Goal: Transaction & Acquisition: Purchase product/service

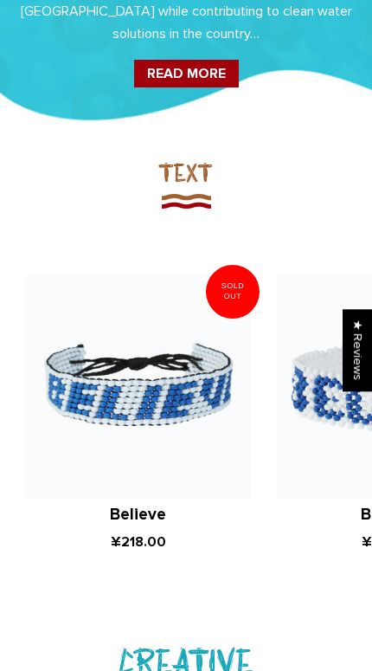
scroll to position [767, 0]
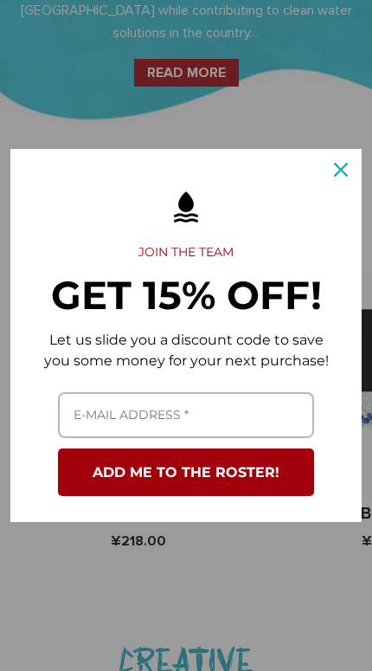
click at [333, 184] on div "Close" at bounding box center [341, 170] width 28 height 28
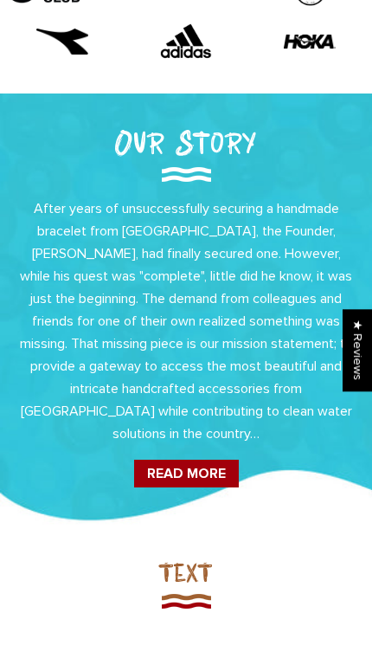
scroll to position [0, 0]
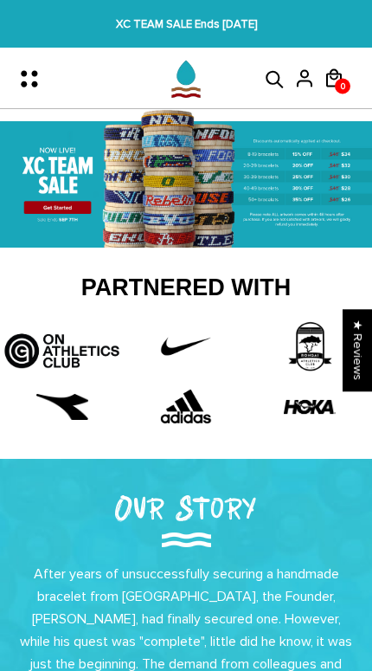
click at [16, 62] on icon "Menu" at bounding box center [34, 79] width 36 height 36
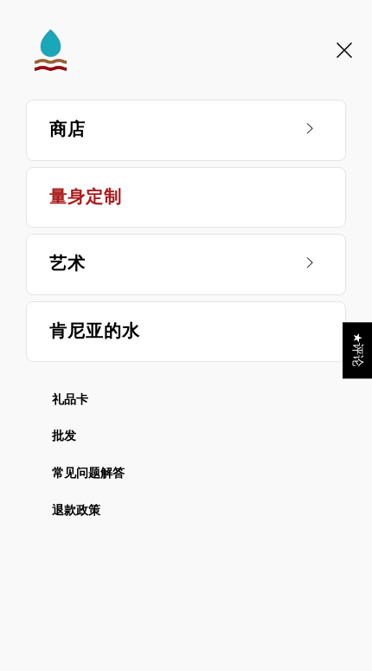
click at [79, 125] on link "商店" at bounding box center [168, 130] width 239 height 60
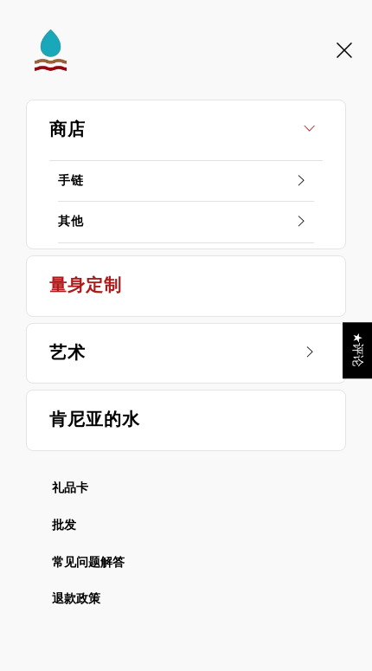
click at [123, 185] on link "手链" at bounding box center [186, 182] width 256 height 42
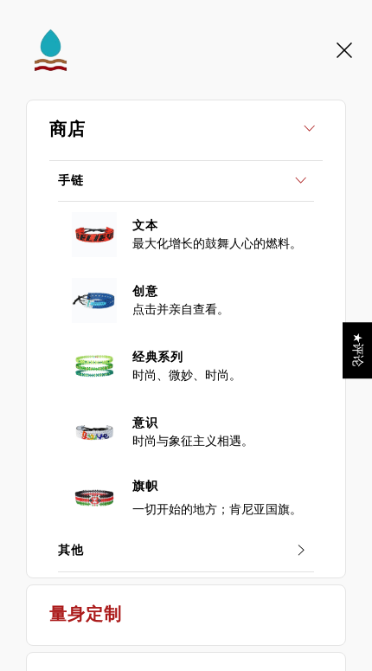
click at [271, 562] on link "其他" at bounding box center [186, 552] width 256 height 42
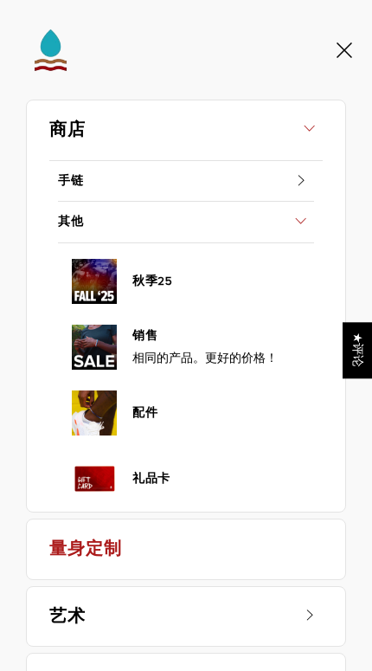
click at [344, 68] on div at bounding box center [186, 50] width 372 height 100
click at [337, 49] on icon at bounding box center [345, 50] width 16 height 16
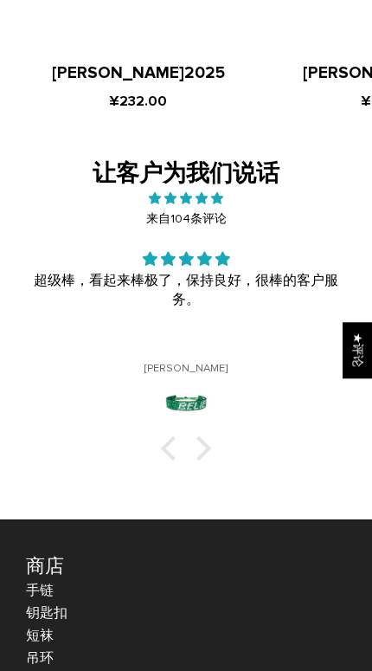
scroll to position [1564, 0]
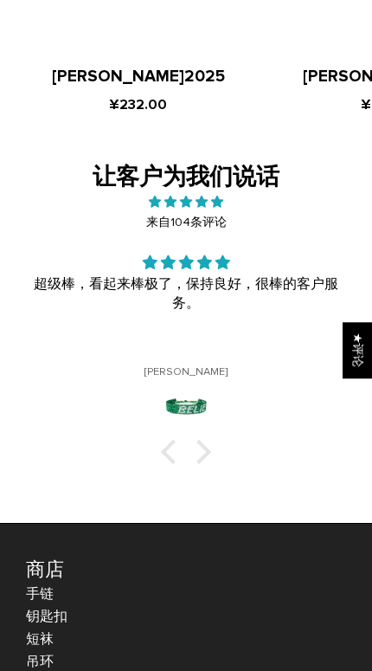
click at [32, 586] on link "手链" at bounding box center [40, 594] width 28 height 17
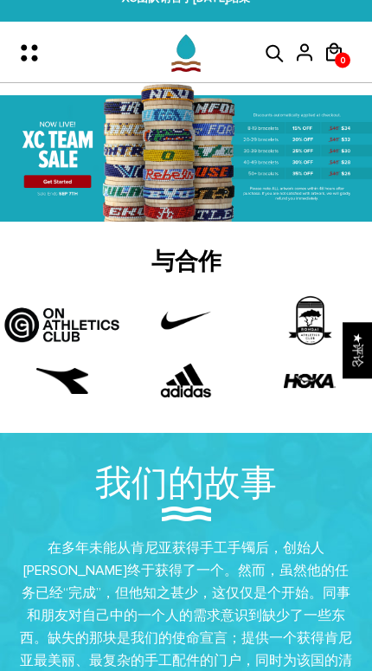
scroll to position [29, 0]
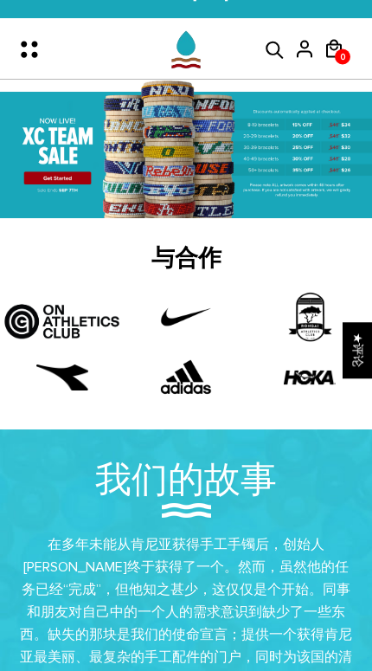
click at [271, 46] on icon at bounding box center [275, 50] width 26 height 21
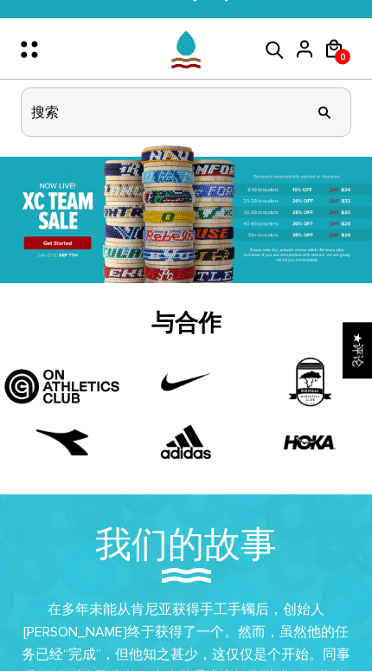
click at [159, 115] on input "标题搜索" at bounding box center [186, 112] width 329 height 48
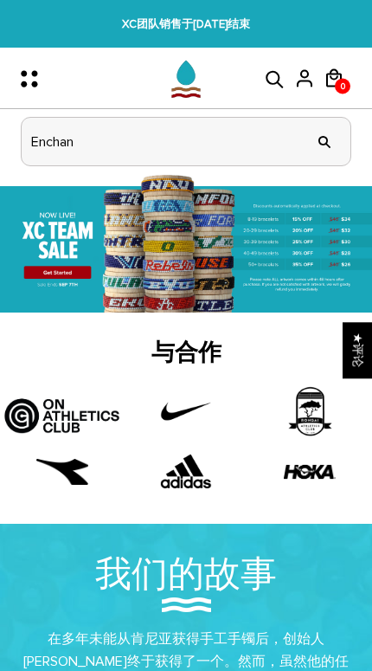
type input "Enchan"
click at [325, 141] on input "" at bounding box center [325, 141] width 35 height 65
click at [327, 144] on input "" at bounding box center [325, 141] width 35 height 65
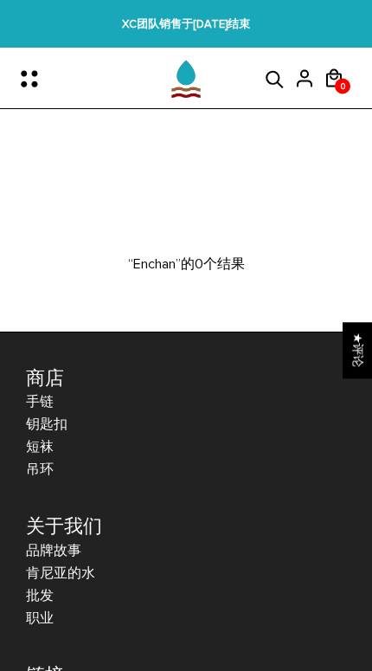
click at [29, 76] on icon "菜单" at bounding box center [34, 79] width 36 height 36
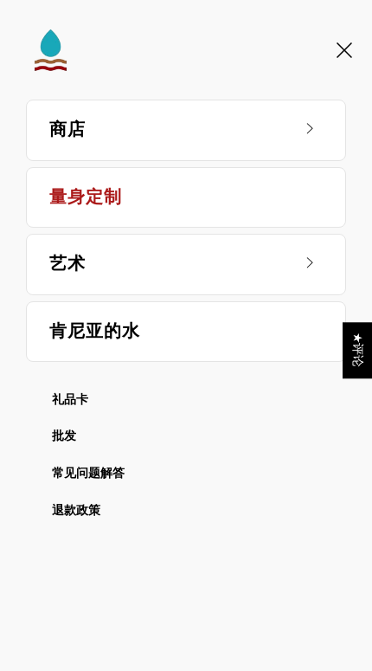
click at [68, 120] on link "商店" at bounding box center [168, 130] width 239 height 60
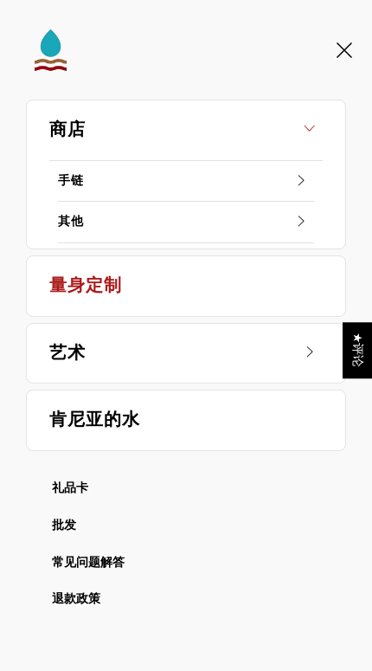
click at [86, 169] on link "手链" at bounding box center [186, 182] width 256 height 42
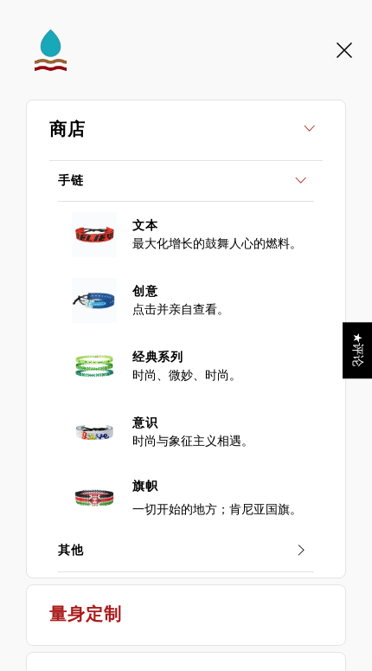
click at [81, 284] on img at bounding box center [94, 301] width 52 height 52
click at [146, 299] on link "创意" at bounding box center [219, 289] width 172 height 25
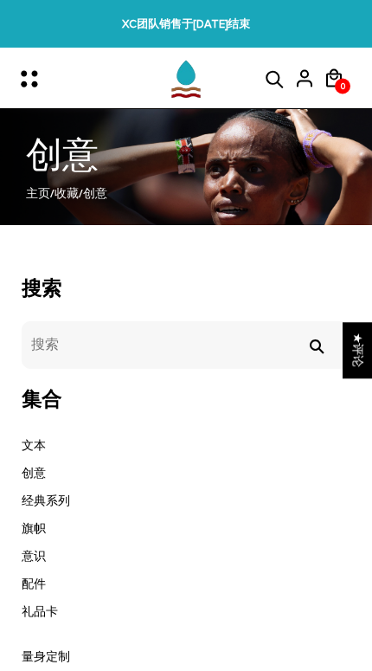
click at [27, 439] on link "文本" at bounding box center [34, 445] width 24 height 15
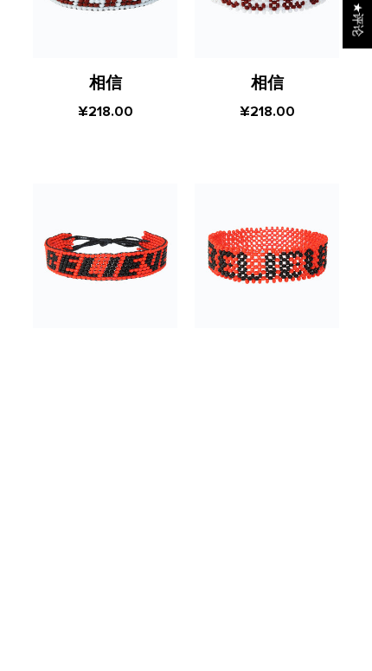
scroll to position [807, 0]
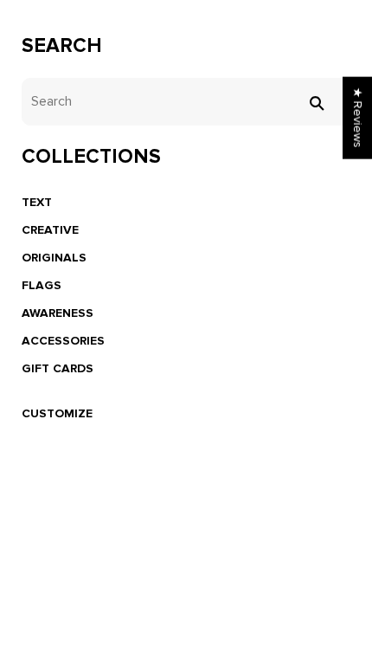
scroll to position [11, 0]
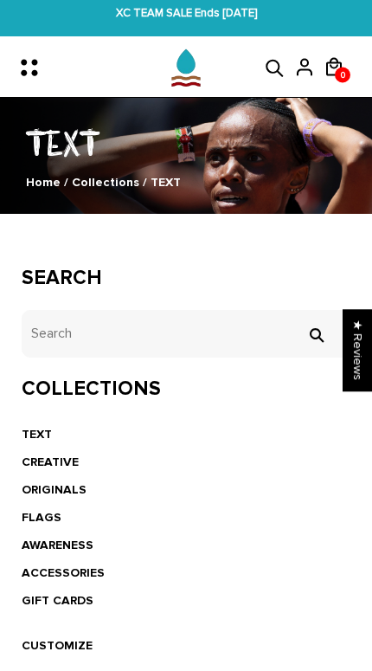
click at [29, 55] on icon "Menu" at bounding box center [34, 67] width 36 height 36
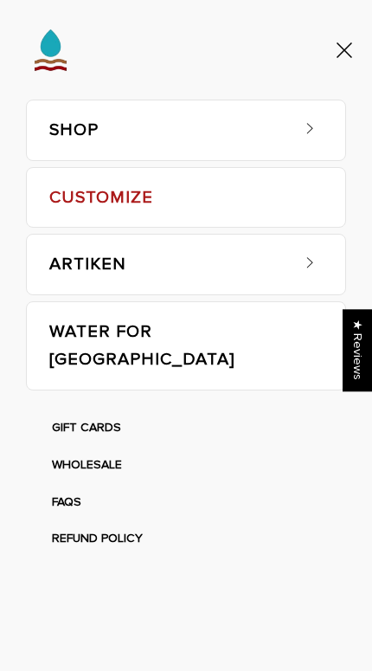
click at [72, 117] on link "SHOP" at bounding box center [168, 130] width 239 height 60
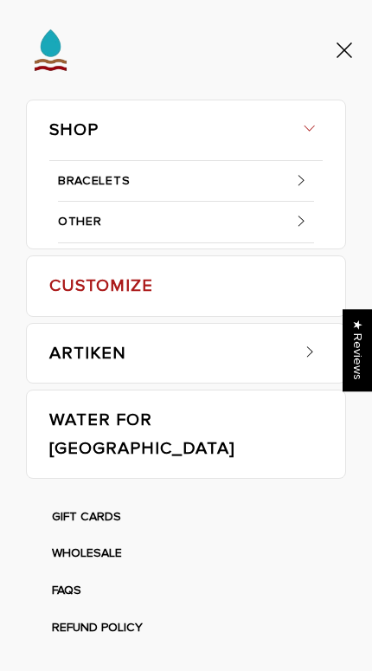
click at [89, 179] on link "BRACELETS" at bounding box center [186, 182] width 256 height 42
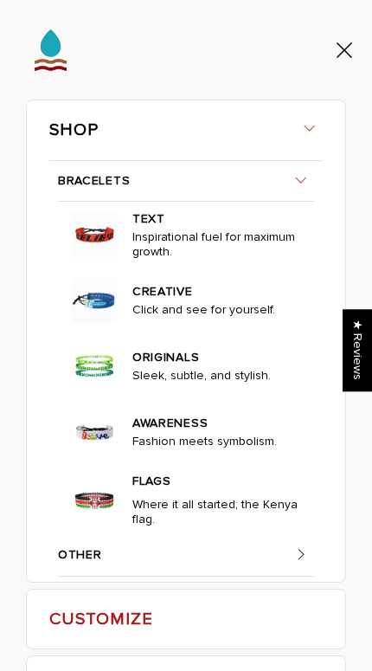
click at [227, 425] on link "AWARENESS" at bounding box center [219, 421] width 172 height 25
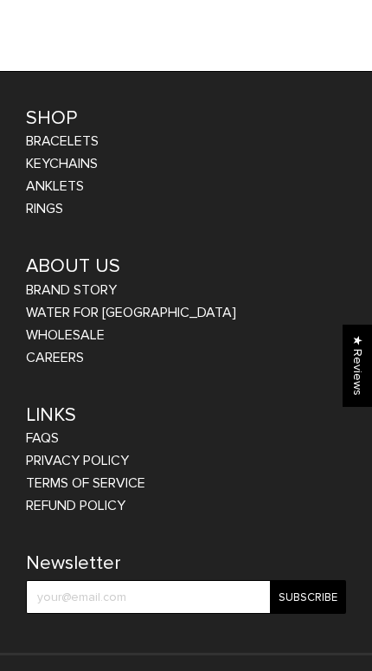
scroll to position [2127, 0]
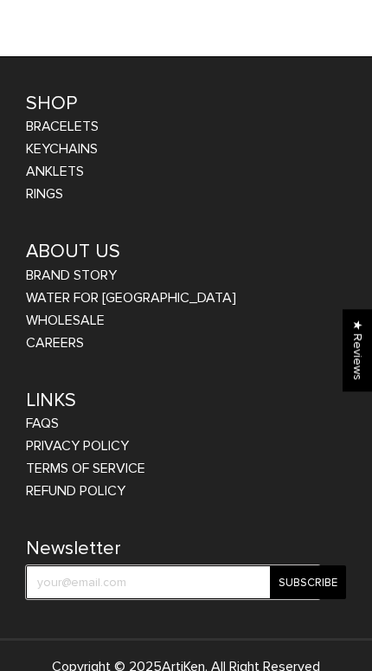
click at [110, 566] on input "test" at bounding box center [173, 583] width 295 height 34
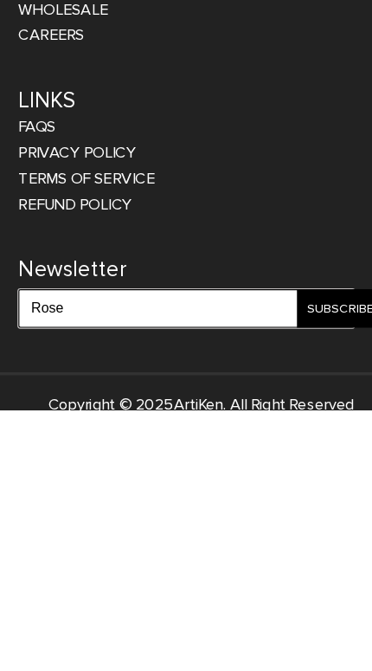
type input "Rose"
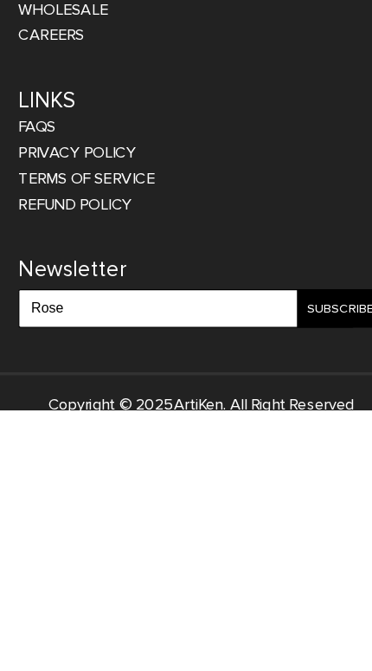
click at [295, 566] on input "Subscribe" at bounding box center [308, 583] width 76 height 34
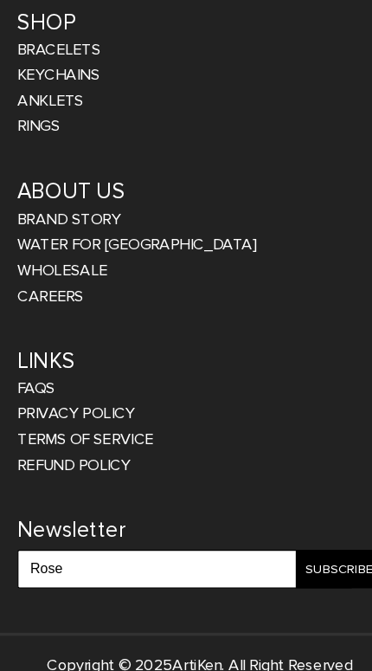
click at [288, 566] on input "Subscribe" at bounding box center [308, 583] width 76 height 34
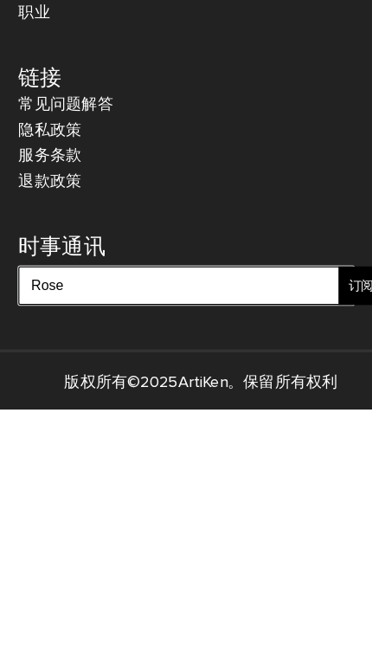
scroll to position [0, 0]
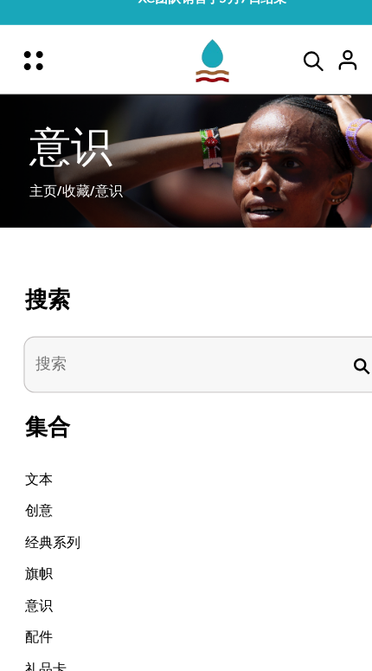
click at [62, 321] on input "tets" at bounding box center [186, 345] width 329 height 48
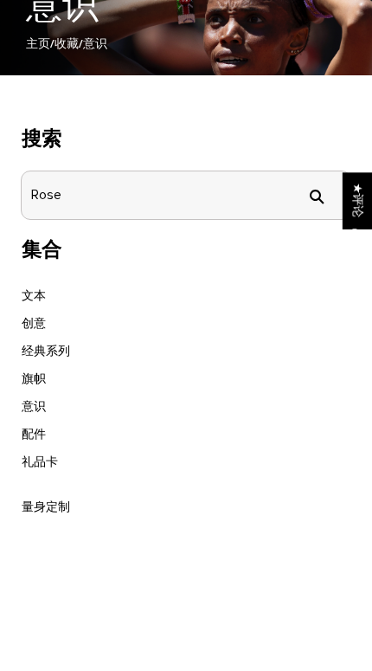
type input "Rose"
click at [316, 339] on input "" at bounding box center [316, 347] width 35 height 16
click at [315, 321] on input "Rose" at bounding box center [186, 345] width 329 height 48
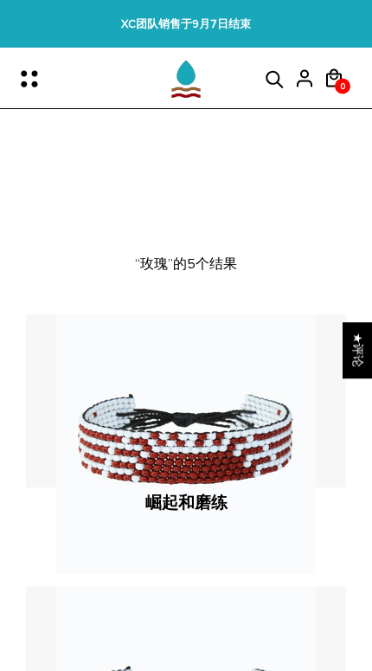
click at [275, 77] on icon at bounding box center [275, 79] width 26 height 21
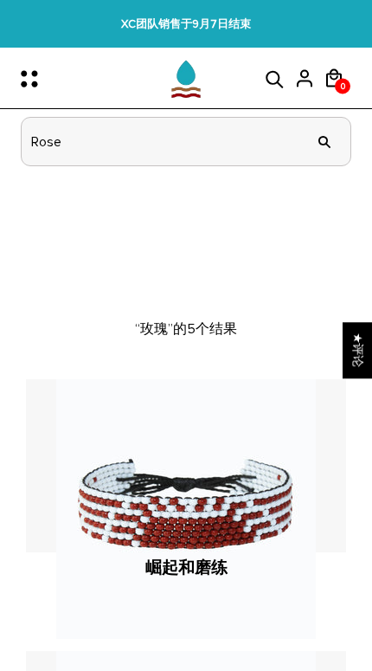
click at [238, 132] on input "Rose" at bounding box center [186, 142] width 329 height 48
type input "玫"
click at [210, 146] on input "标题搜索" at bounding box center [186, 142] width 329 height 48
type input "Rose"
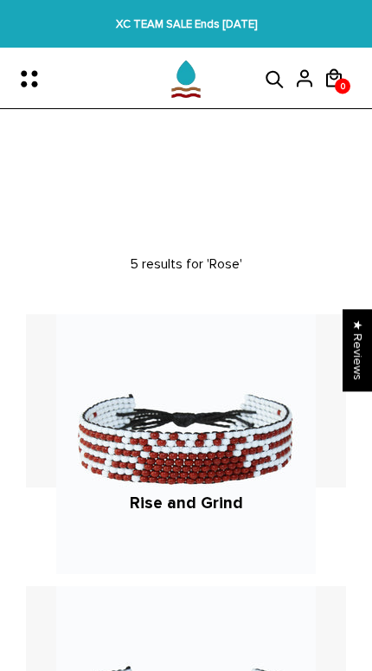
click at [263, 73] on icon at bounding box center [275, 79] width 26 height 21
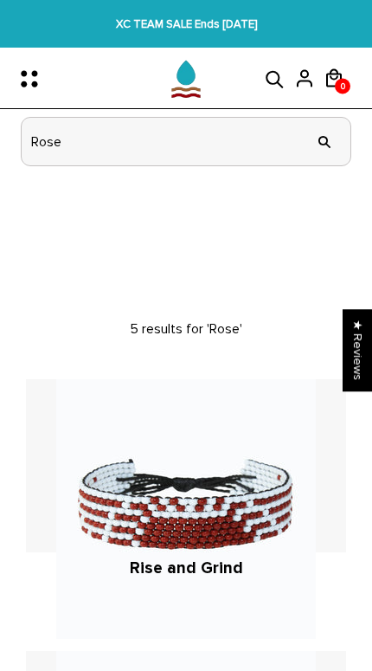
click at [243, 131] on input "Rose" at bounding box center [186, 142] width 329 height 48
click at [211, 133] on input "Rose" at bounding box center [186, 142] width 329 height 48
click at [124, 138] on input "Rose" at bounding box center [186, 142] width 329 height 48
type input "R"
type input "相信"
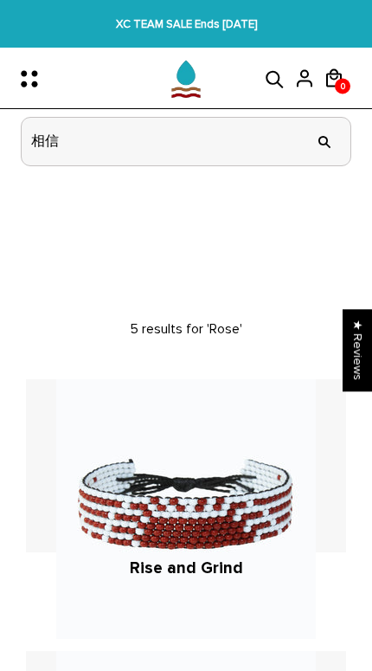
click at [325, 141] on input "" at bounding box center [325, 141] width 35 height 65
click at [316, 133] on input "" at bounding box center [325, 141] width 35 height 65
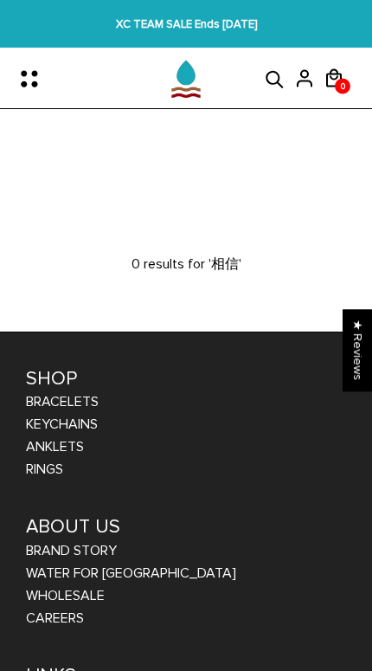
click at [275, 74] on icon at bounding box center [275, 79] width 26 height 21
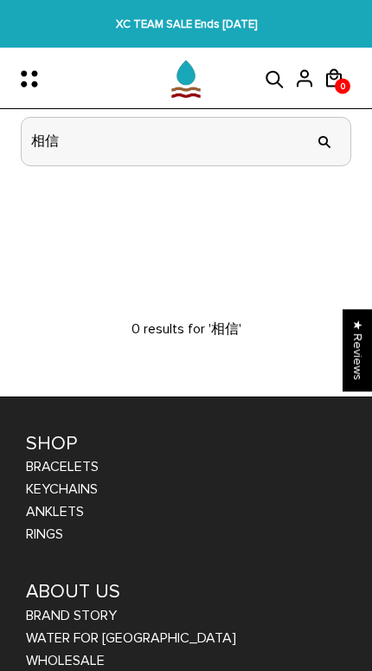
click at [139, 139] on input "相信" at bounding box center [186, 142] width 329 height 48
type input "相"
type input "Belie"
click at [325, 141] on input "" at bounding box center [325, 141] width 35 height 65
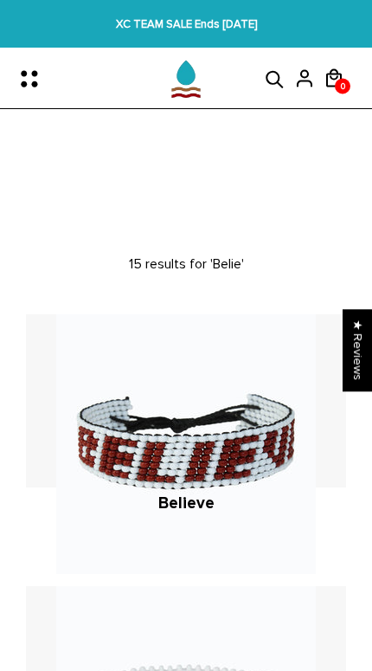
click at [34, 80] on icon "Menu" at bounding box center [34, 79] width 36 height 36
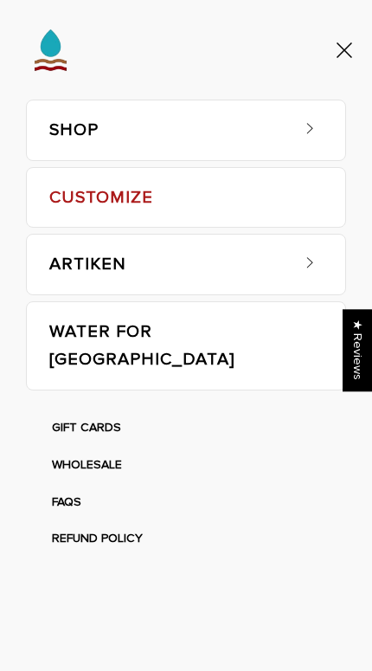
click at [74, 131] on link "SHOP" at bounding box center [168, 130] width 239 height 60
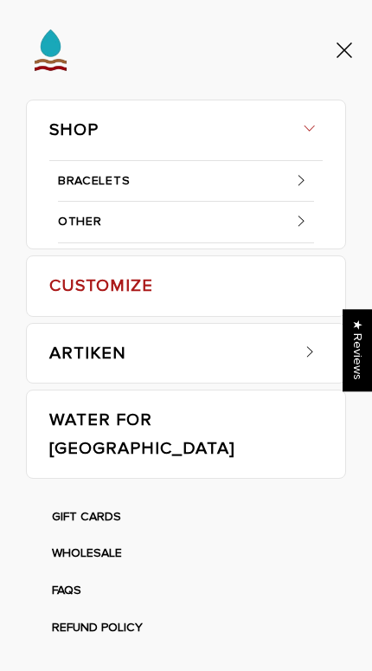
click at [94, 178] on link "BRACELETS" at bounding box center [186, 182] width 256 height 42
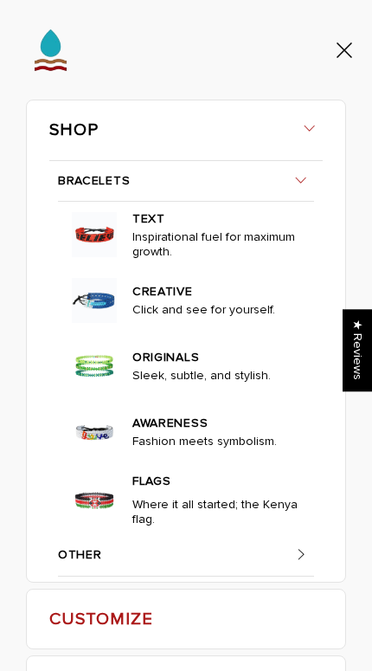
click at [86, 247] on img at bounding box center [94, 235] width 52 height 52
click at [131, 223] on span "TEXT Inspirational fuel for maximum growth." at bounding box center [212, 235] width 184 height 62
click at [94, 240] on img at bounding box center [94, 235] width 52 height 52
click at [161, 243] on p "Inspirational fuel for maximum growth." at bounding box center [219, 248] width 172 height 36
click at [97, 228] on img at bounding box center [94, 235] width 52 height 52
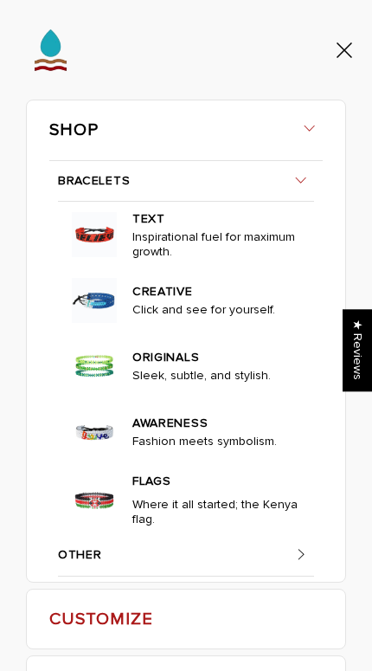
click at [117, 217] on img at bounding box center [94, 235] width 52 height 52
click at [90, 239] on img at bounding box center [94, 235] width 52 height 52
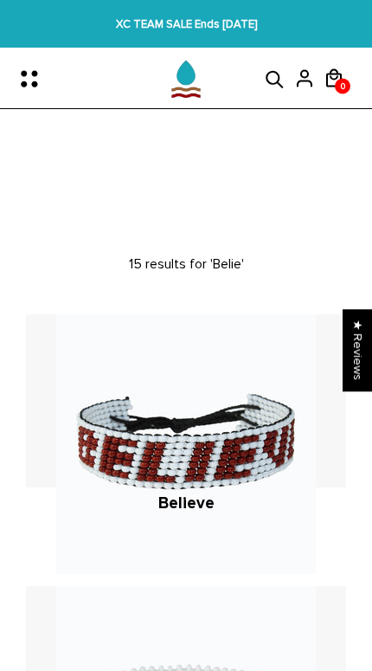
click at [23, 75] on icon "Menu" at bounding box center [24, 73] width 6 height 6
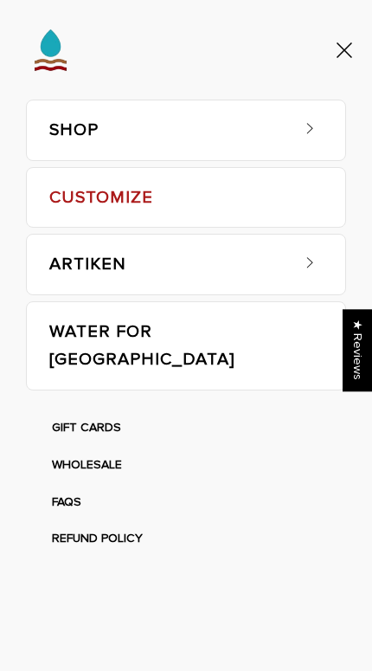
click at [72, 139] on link "SHOP" at bounding box center [168, 130] width 239 height 60
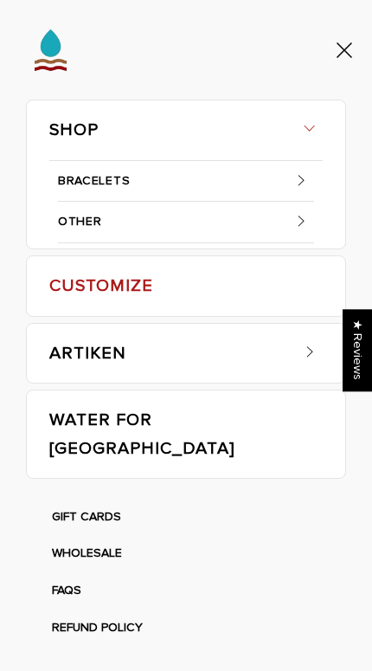
click at [79, 175] on link "BRACELETS" at bounding box center [186, 182] width 256 height 42
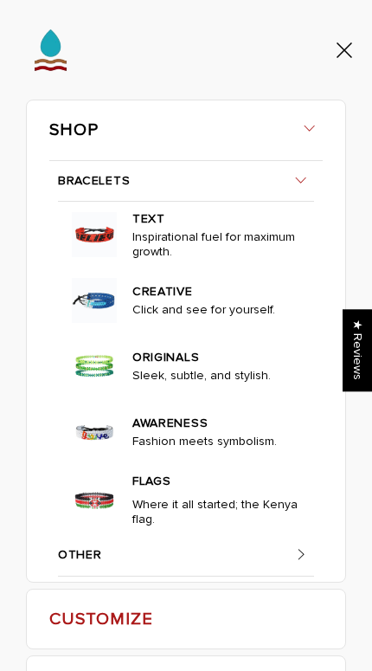
click at [96, 228] on img at bounding box center [94, 235] width 52 height 52
click at [144, 218] on link "TEXT" at bounding box center [219, 216] width 172 height 25
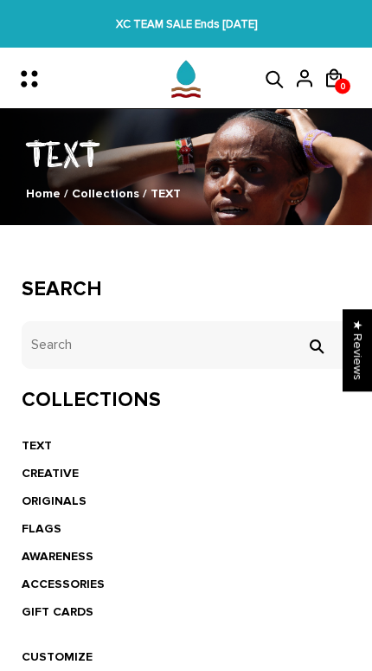
click at [25, 87] on icon "Menu" at bounding box center [34, 79] width 36 height 36
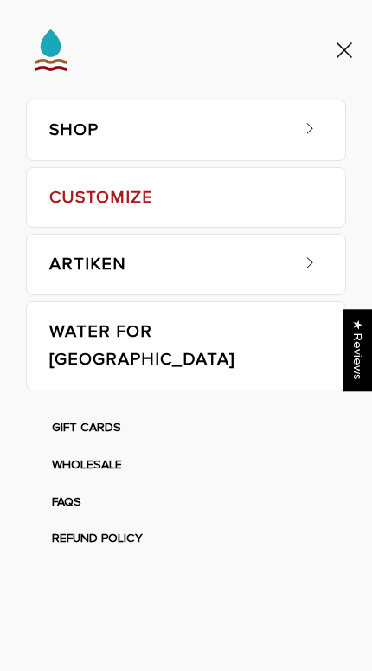
click at [166, 142] on link "SHOP" at bounding box center [168, 130] width 239 height 60
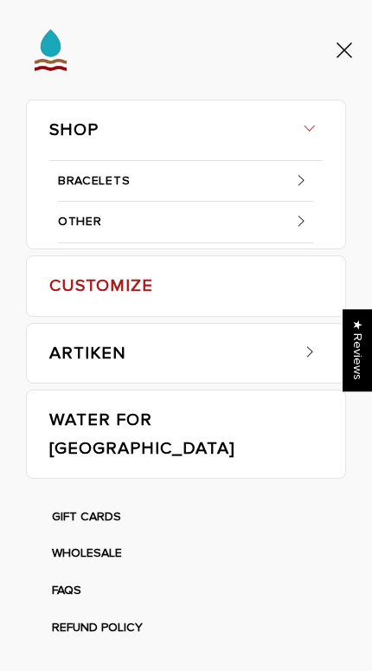
click at [271, 180] on link "BRACELETS" at bounding box center [186, 182] width 256 height 42
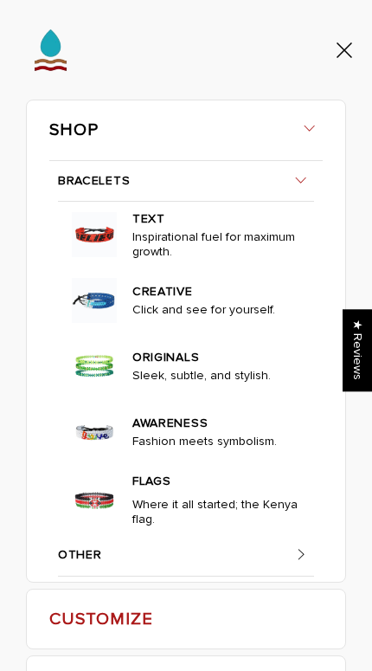
click at [110, 296] on img at bounding box center [94, 301] width 52 height 52
click at [174, 292] on link "CREATIVE" at bounding box center [219, 289] width 172 height 25
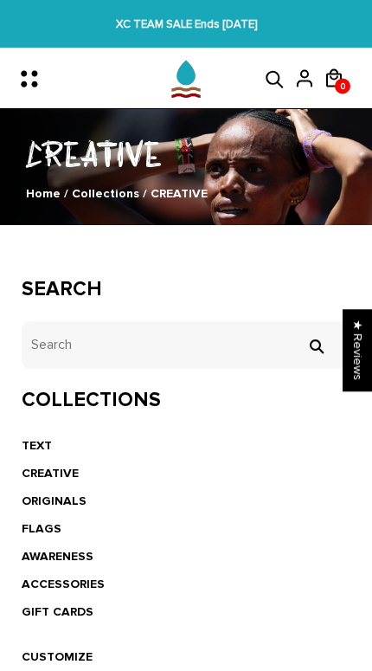
click at [29, 87] on icon "Menu" at bounding box center [34, 79] width 36 height 36
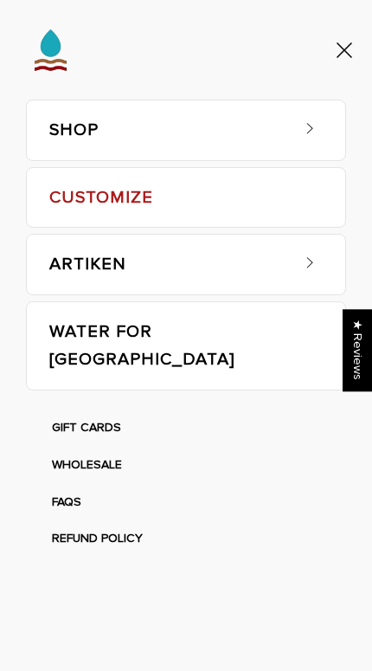
click at [277, 135] on link "SHOP" at bounding box center [168, 130] width 239 height 60
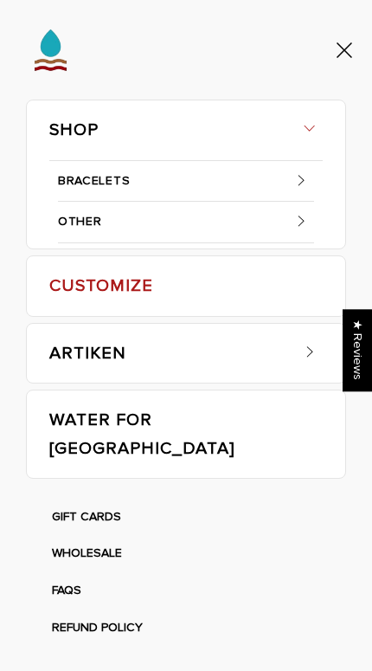
click at [292, 178] on span at bounding box center [301, 180] width 26 height 26
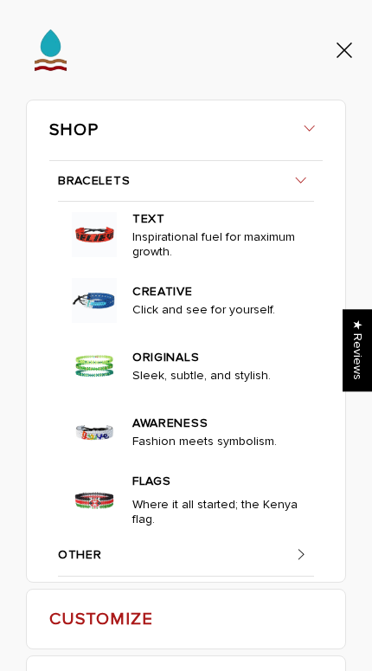
click at [103, 429] on img at bounding box center [94, 432] width 52 height 52
click at [199, 427] on link "AWARENESS" at bounding box center [219, 421] width 172 height 25
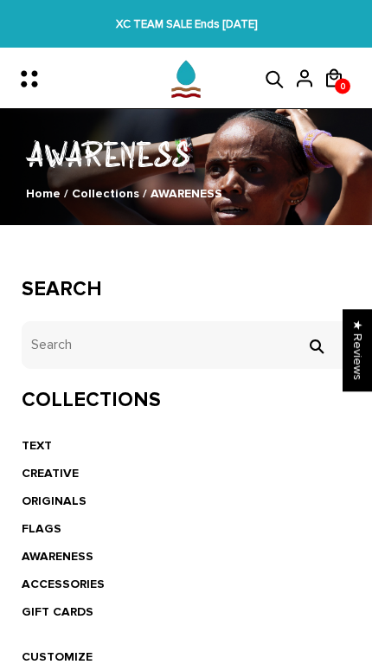
click at [25, 87] on icon "Menu" at bounding box center [34, 79] width 36 height 36
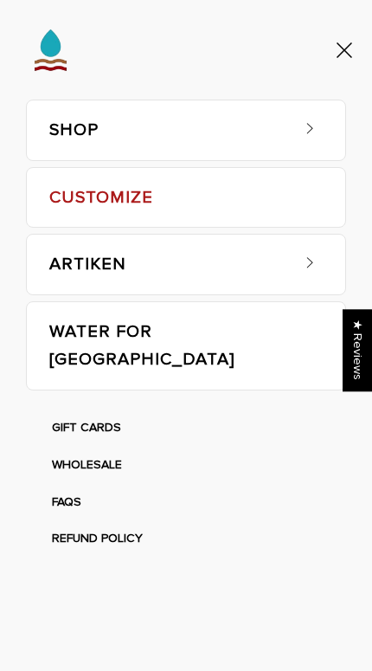
click at [181, 124] on link "SHOP" at bounding box center [168, 130] width 239 height 60
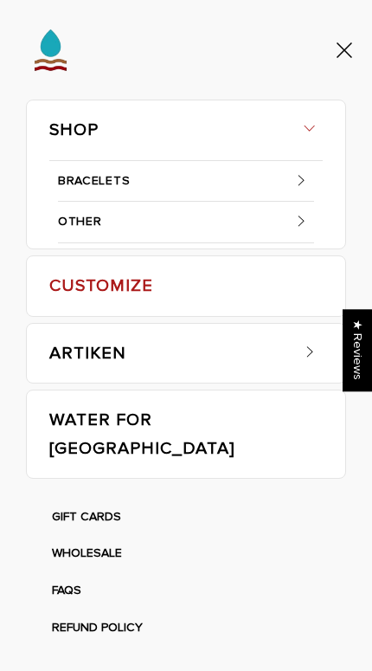
click at [223, 176] on link "BRACELETS" at bounding box center [186, 182] width 256 height 42
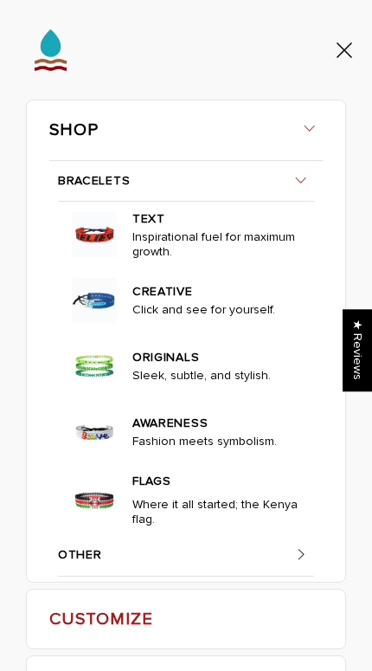
click at [101, 234] on img at bounding box center [94, 235] width 52 height 52
click at [139, 223] on link "TEXT" at bounding box center [219, 216] width 172 height 25
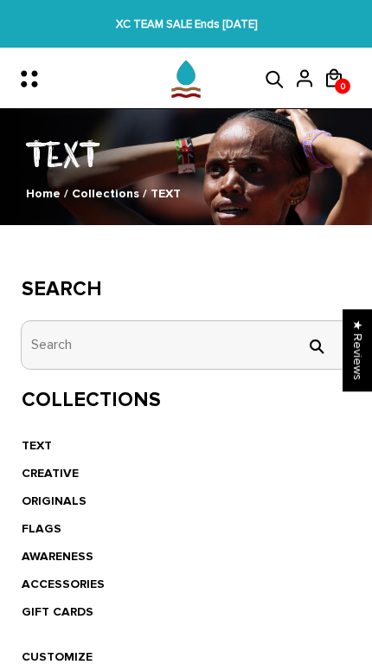
click at [187, 338] on input "tets" at bounding box center [186, 345] width 329 height 48
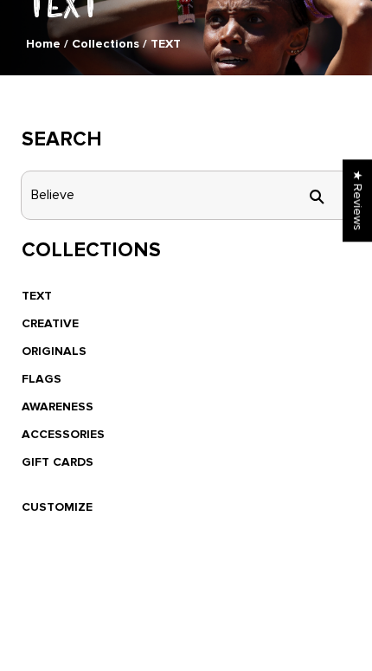
type input "Believe"
click at [316, 339] on input "" at bounding box center [316, 347] width 35 height 16
click at [309, 339] on input "" at bounding box center [316, 347] width 35 height 16
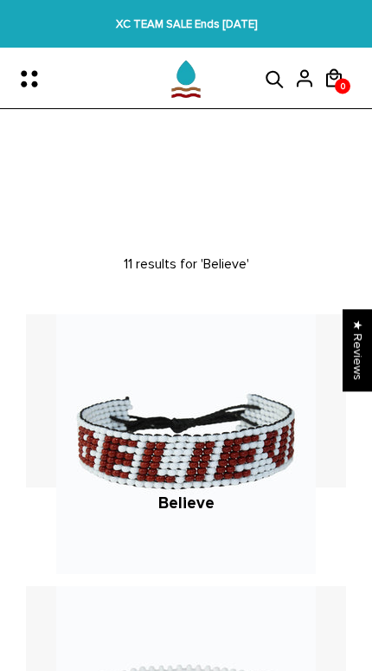
click at [36, 90] on icon "Menu" at bounding box center [34, 79] width 36 height 36
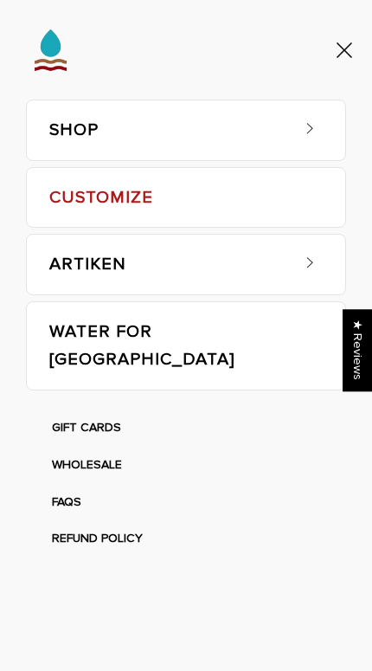
click at [71, 120] on link "SHOP" at bounding box center [168, 130] width 239 height 60
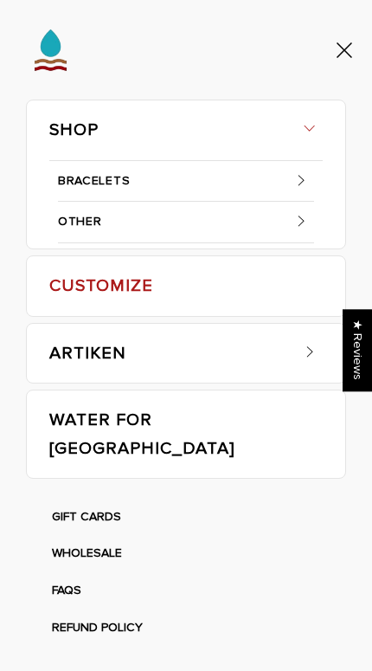
click at [99, 185] on link "BRACELETS" at bounding box center [186, 182] width 256 height 42
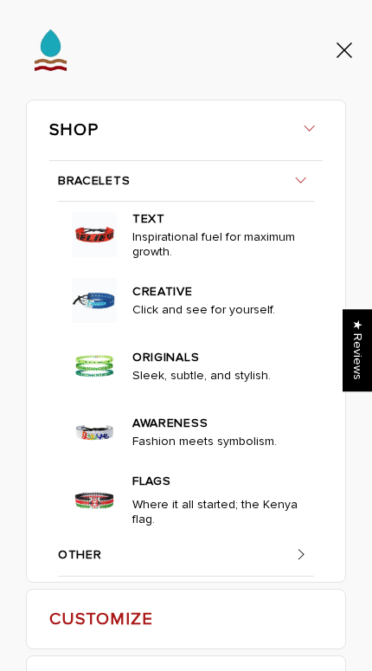
click at [93, 304] on img at bounding box center [94, 301] width 52 height 52
click at [152, 292] on link "CREATIVE" at bounding box center [219, 289] width 172 height 25
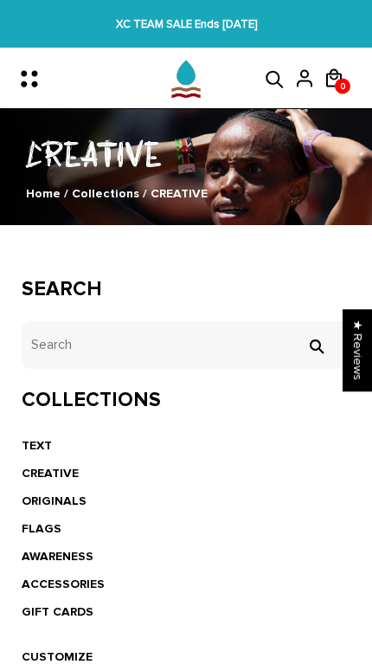
click at [30, 84] on icon "Menu" at bounding box center [34, 79] width 36 height 36
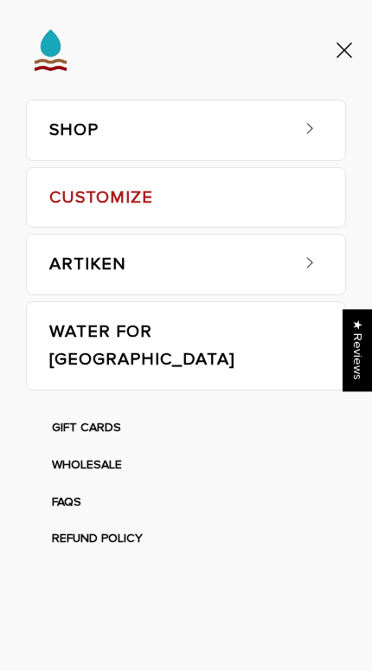
click at [187, 132] on link "SHOP" at bounding box center [168, 130] width 239 height 60
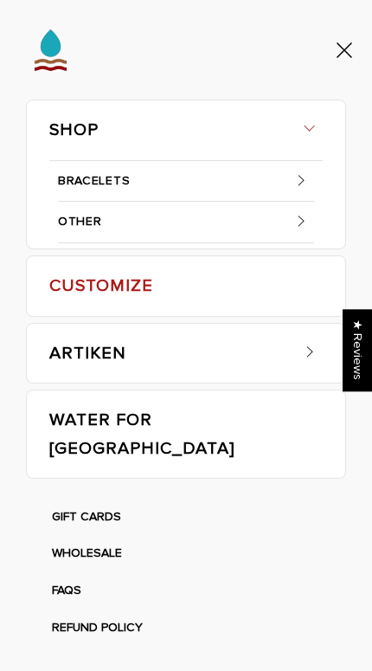
click at [247, 186] on link "BRACELETS" at bounding box center [186, 182] width 256 height 42
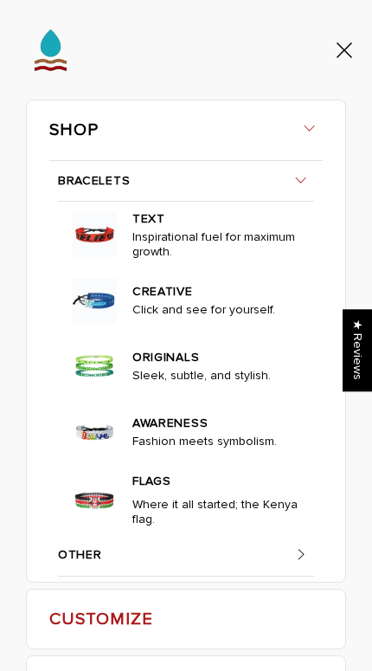
click at [94, 426] on img at bounding box center [94, 432] width 52 height 52
click at [190, 424] on link "AWARENESS" at bounding box center [219, 421] width 172 height 25
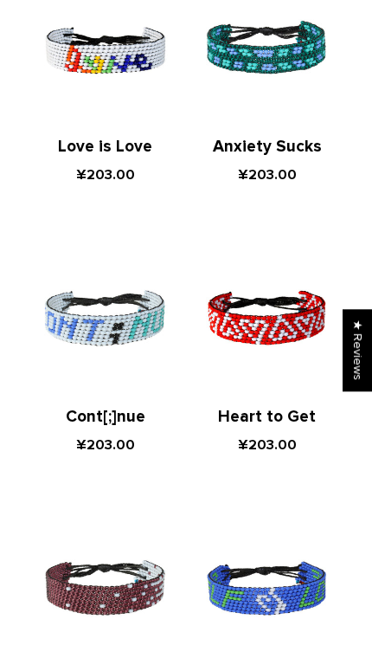
scroll to position [827, 0]
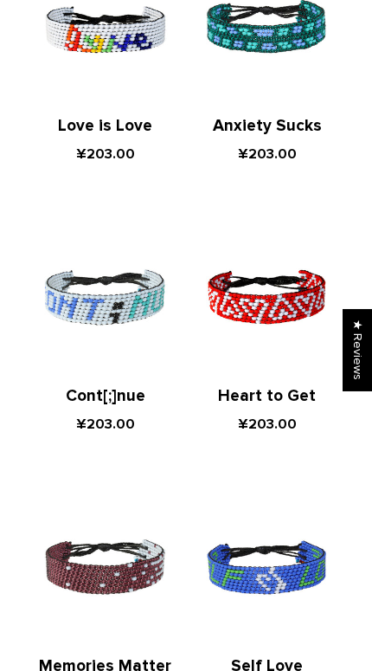
click at [133, 337] on img at bounding box center [105, 298] width 145 height 145
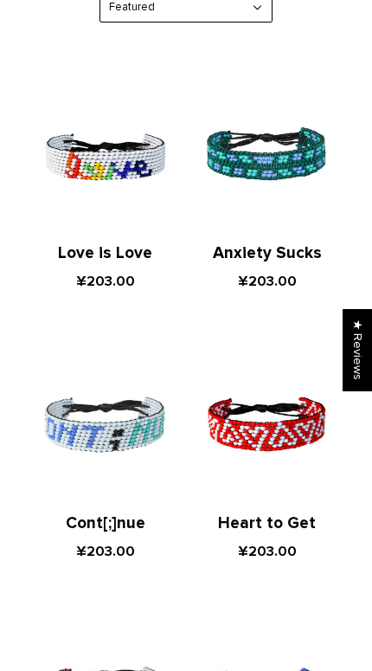
scroll to position [711, 0]
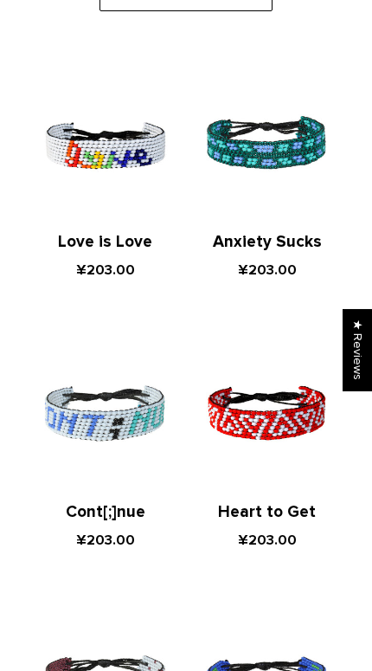
click at [121, 504] on link "Cont[;]nue" at bounding box center [106, 512] width 80 height 20
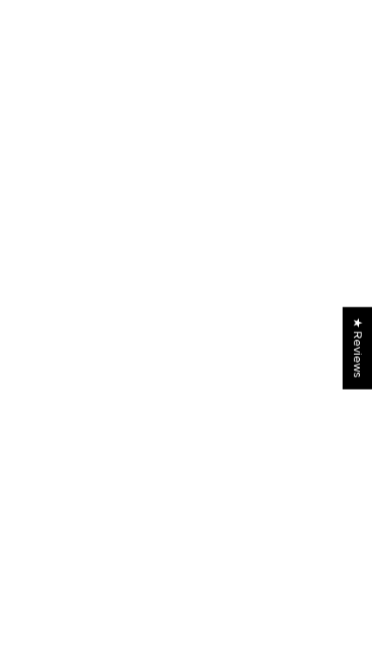
scroll to position [85, 0]
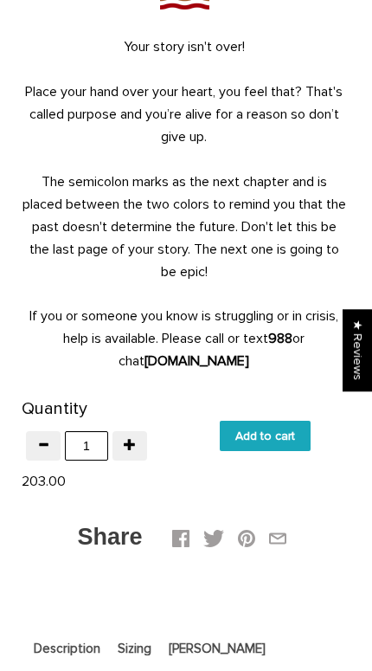
click at [270, 428] on input "Add to cart" at bounding box center [265, 436] width 91 height 30
type input "Add to cart"
